Goal: Task Accomplishment & Management: Complete application form

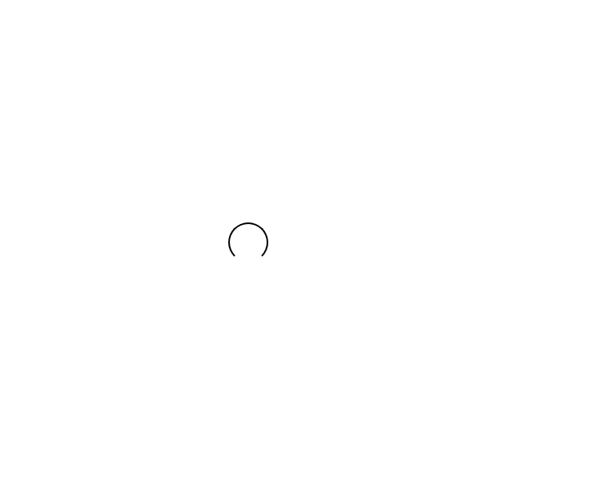
click at [432, 208] on div at bounding box center [248, 242] width 496 height 484
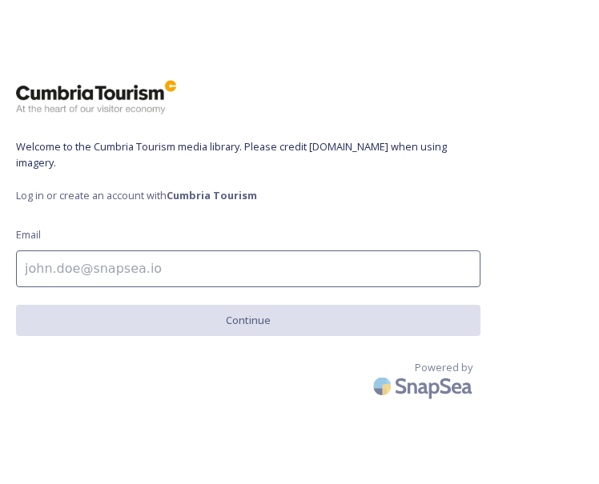
click at [111, 269] on input at bounding box center [248, 269] width 464 height 37
type input "[EMAIL_ADDRESS][DOMAIN_NAME]"
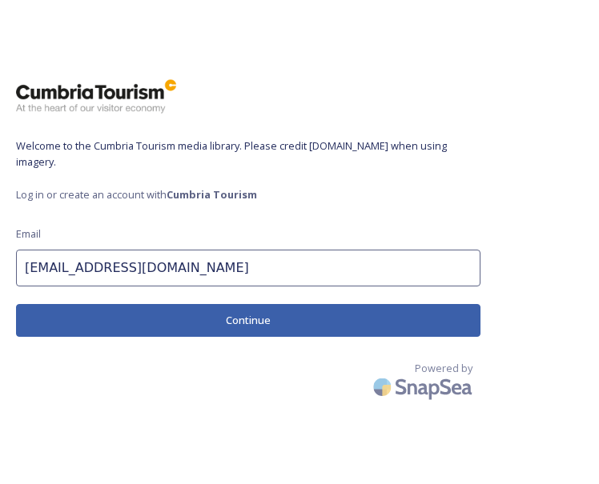
click at [217, 322] on button "Continue" at bounding box center [248, 320] width 464 height 33
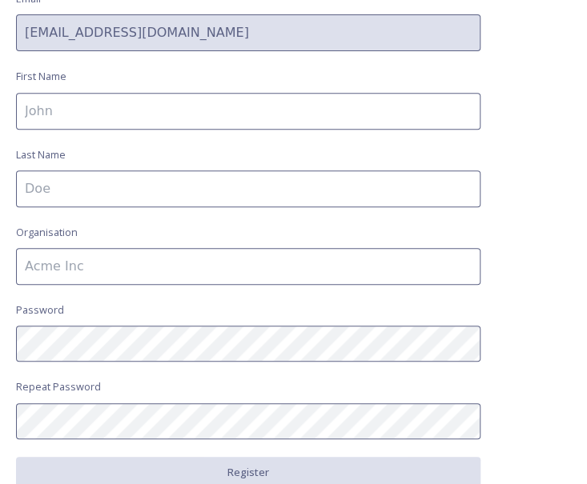
scroll to position [149, 0]
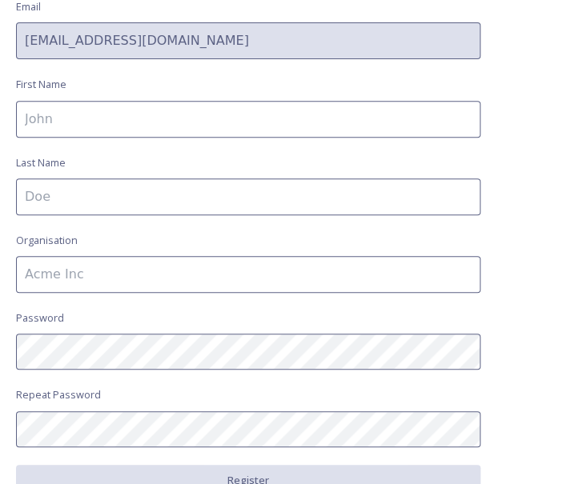
click at [65, 116] on input at bounding box center [248, 119] width 464 height 37
type input "[PERSON_NAME]"
click at [66, 270] on input at bounding box center [248, 274] width 464 height 37
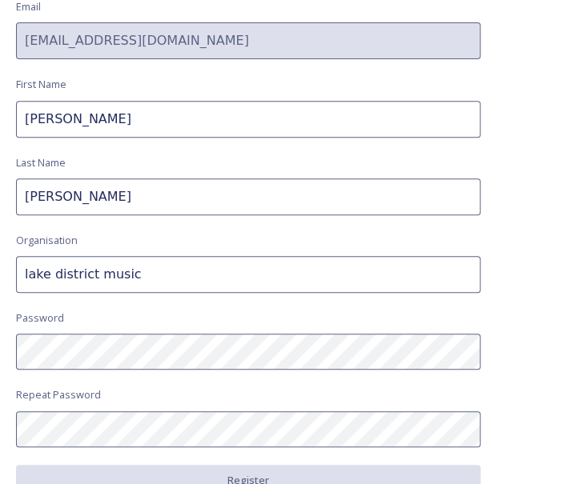
type input "lake district music"
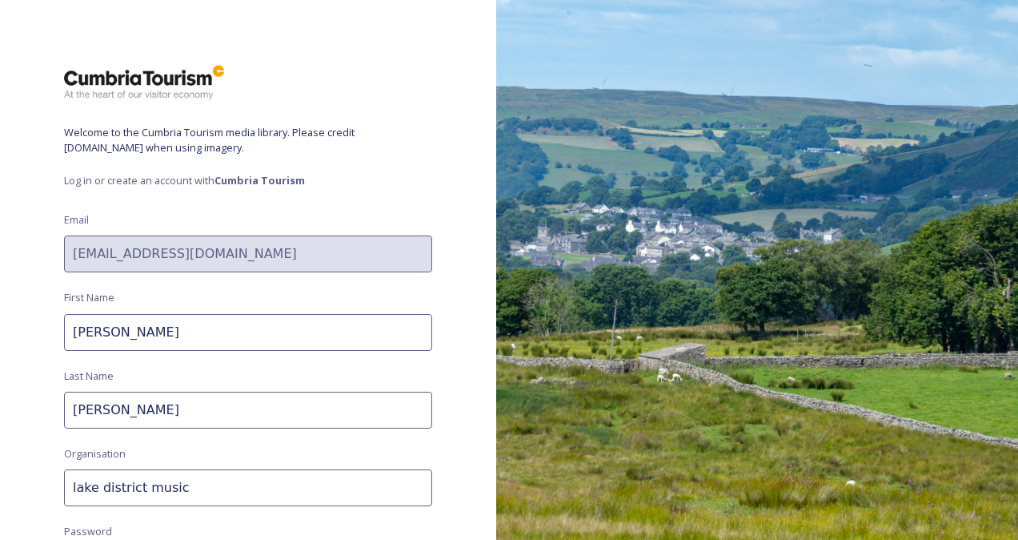
scroll to position [243, 0]
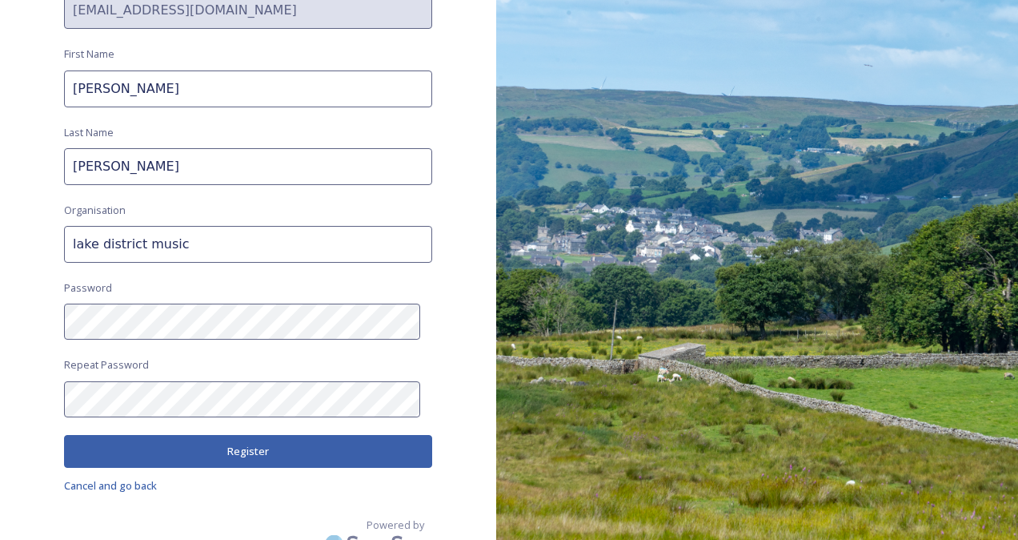
click at [245, 439] on button "Register" at bounding box center [248, 451] width 368 height 33
